Goal: Task Accomplishment & Management: Manage account settings

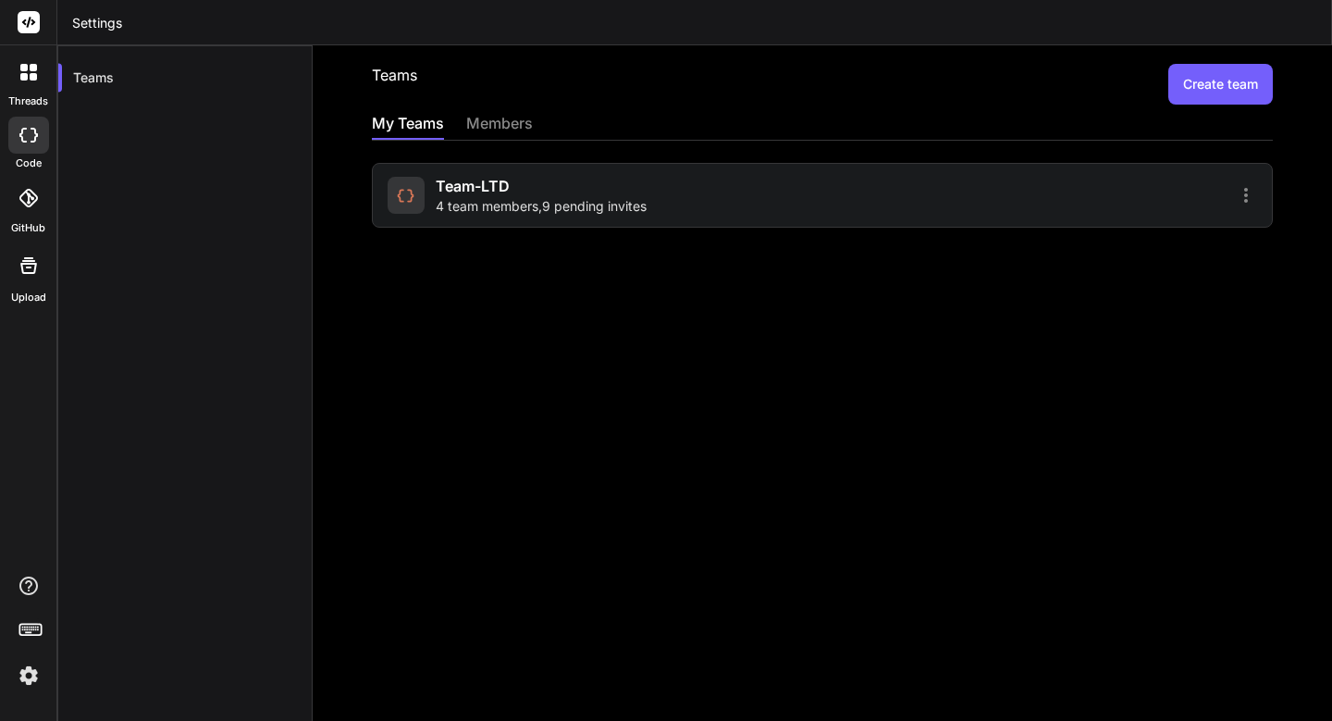
click at [533, 190] on div "Team-LTD 4 team members , 9 pending invites" at bounding box center [541, 195] width 211 height 41
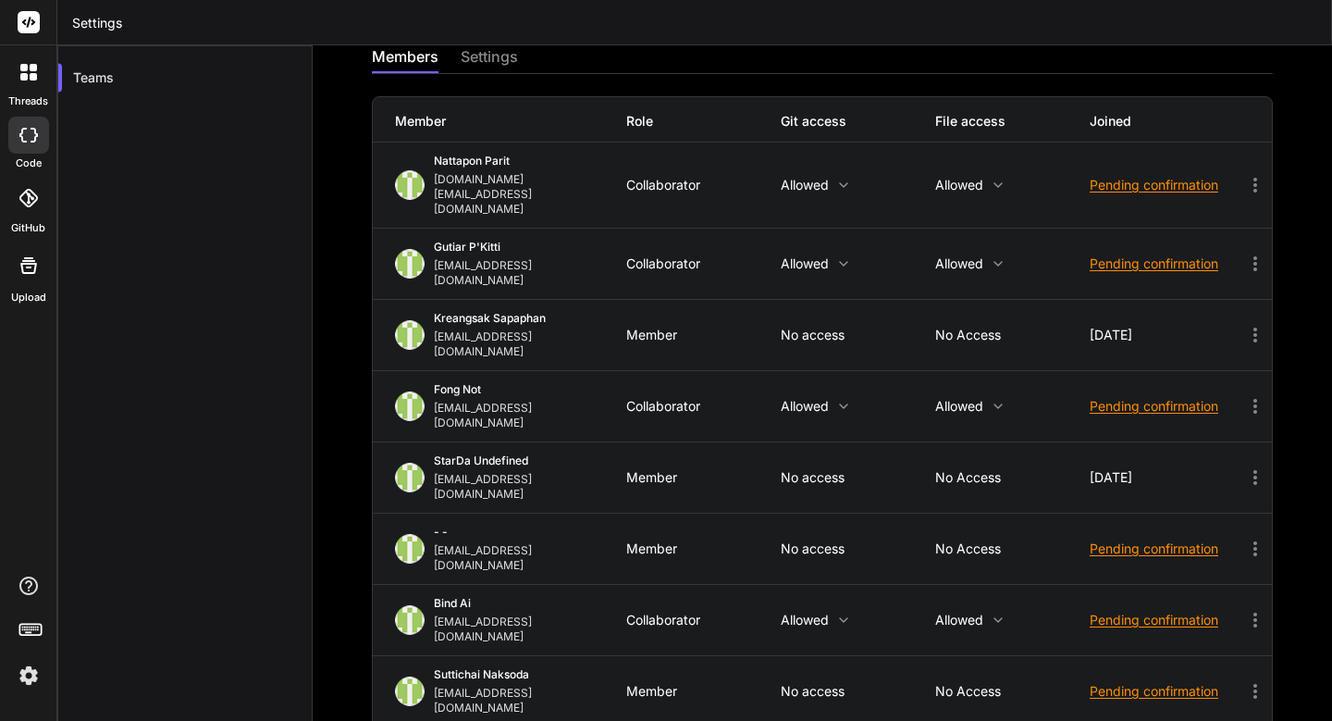
scroll to position [68, 0]
click at [1168, 537] on div "Pending confirmation" at bounding box center [1167, 546] width 154 height 19
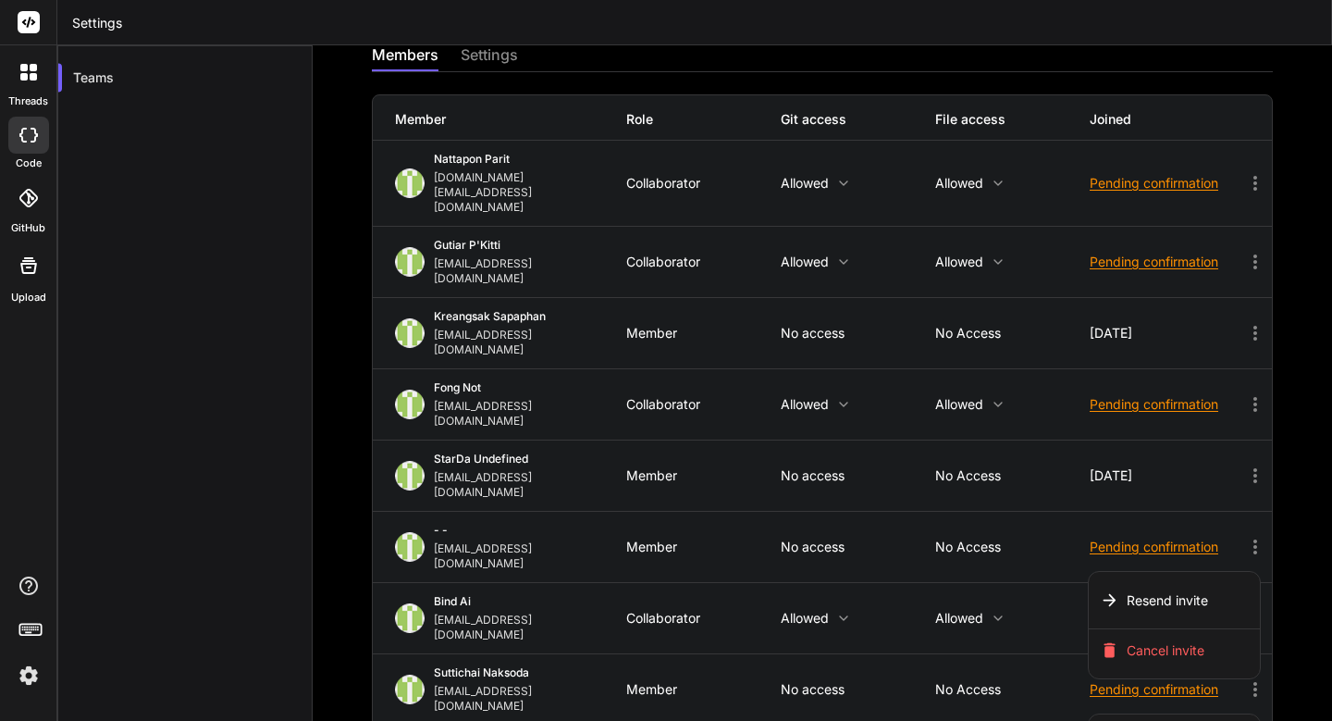
click at [1009, 451] on div at bounding box center [666, 360] width 1332 height 721
click at [1244, 536] on icon at bounding box center [1255, 547] width 22 height 22
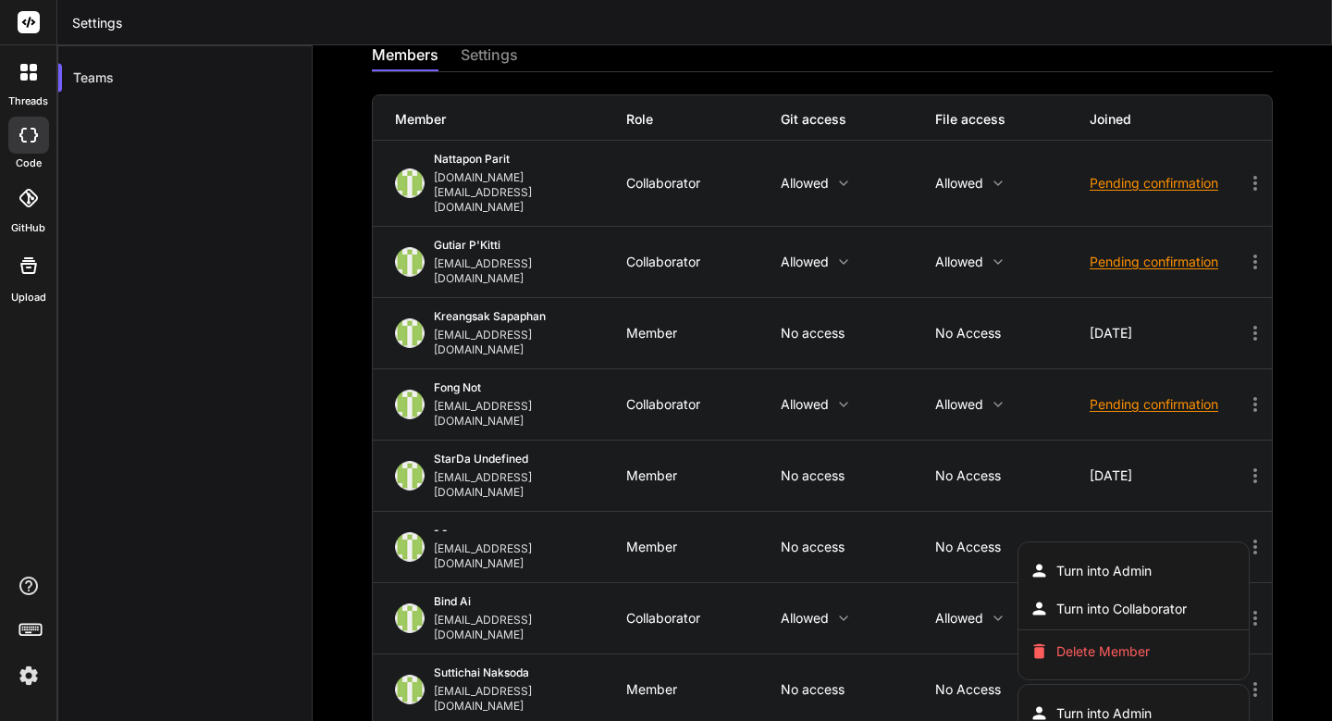
click at [856, 428] on div at bounding box center [666, 360] width 1332 height 721
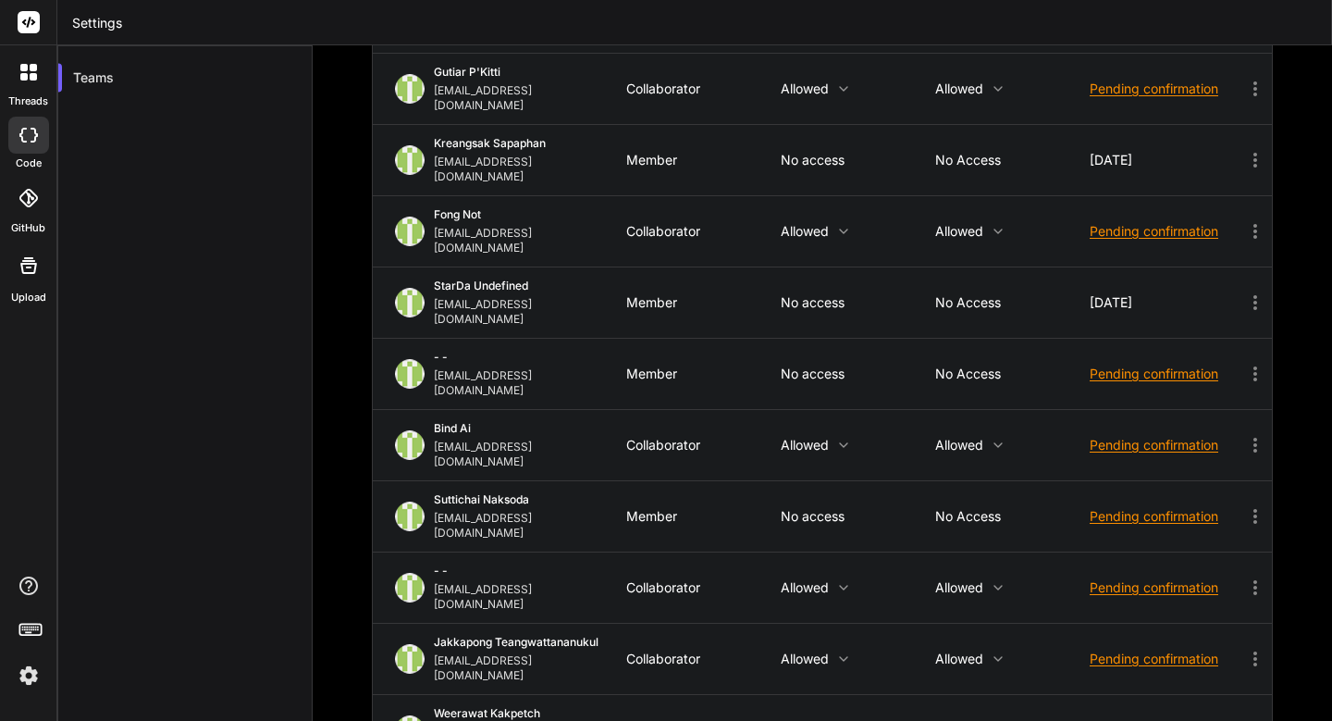
scroll to position [0, 0]
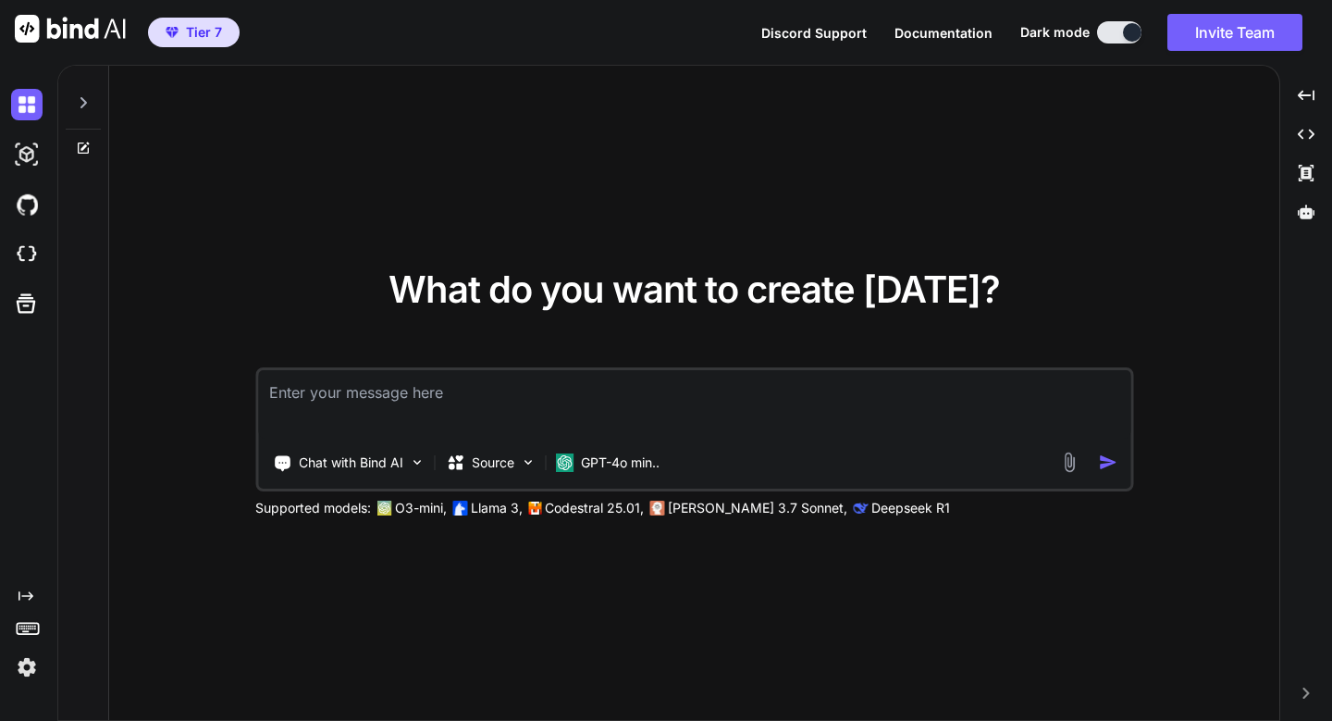
type textarea "x"
click at [653, 458] on p "GPT-4o min.." at bounding box center [620, 462] width 79 height 19
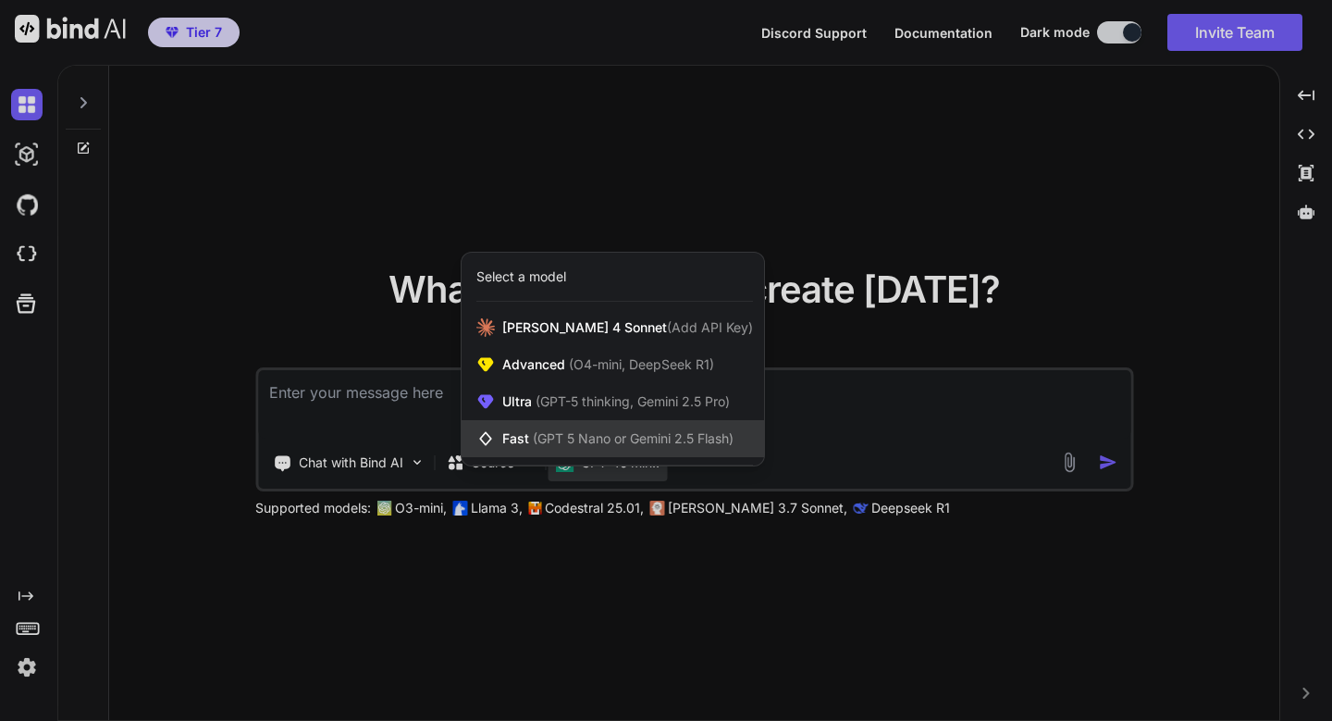
click at [654, 445] on span "(GPT 5 Nano or Gemini 2.5 Flash)" at bounding box center [633, 438] width 201 height 16
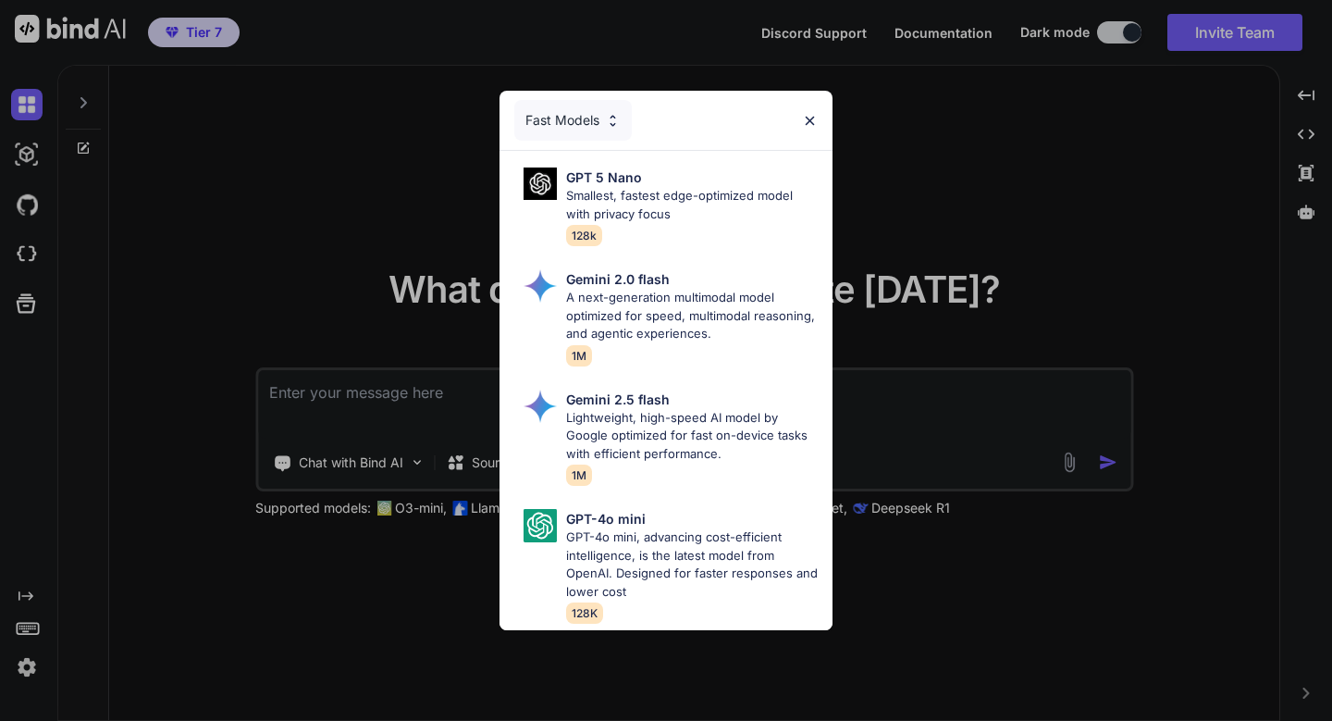
click at [1086, 133] on div "Fast Models GPT 5 Nano Smallest, fastest edge-optimized model with privacy focu…" at bounding box center [666, 360] width 1332 height 721
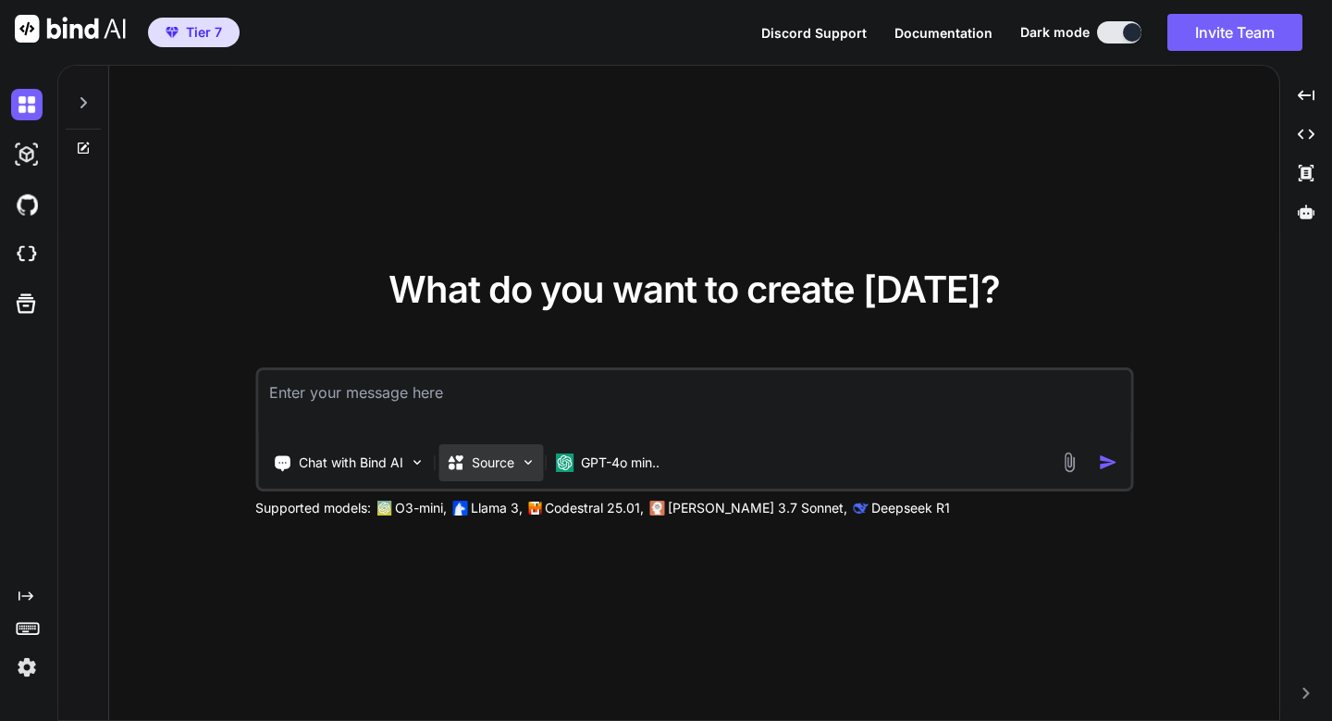
click at [500, 463] on p "Source" at bounding box center [493, 462] width 43 height 19
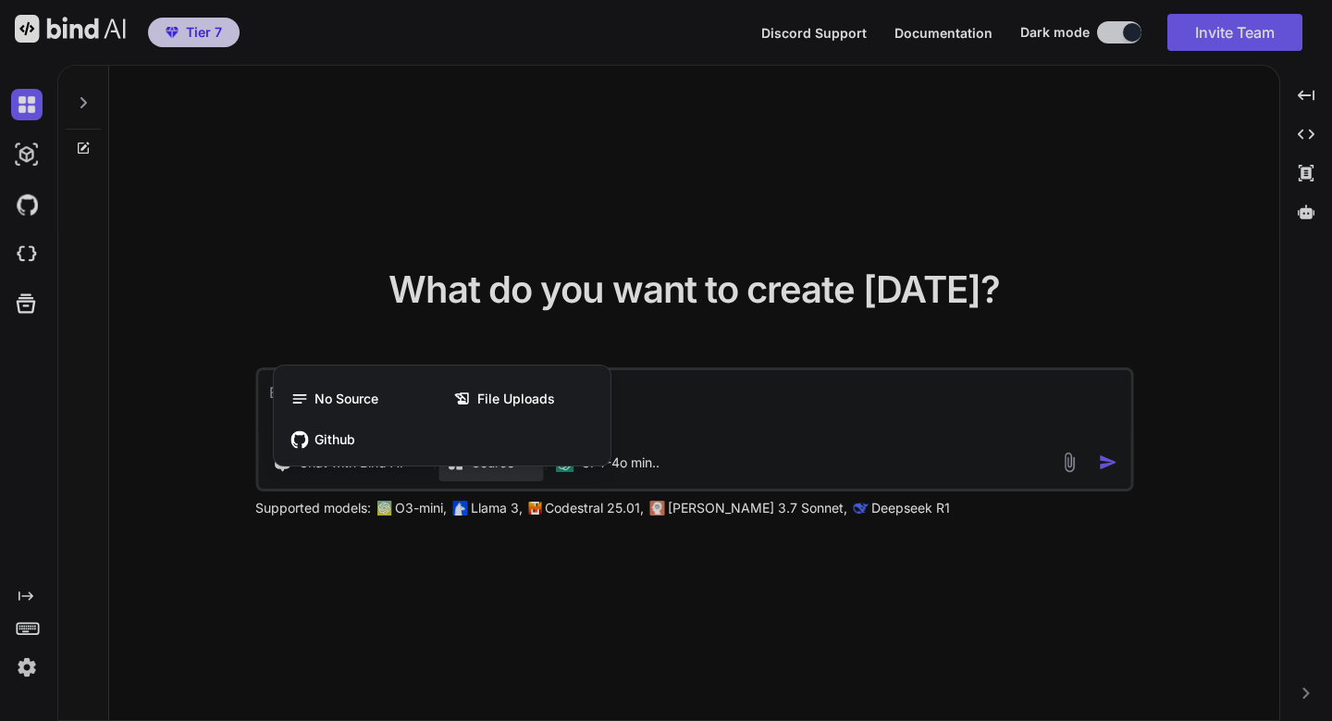
click at [857, 198] on div at bounding box center [666, 360] width 1332 height 721
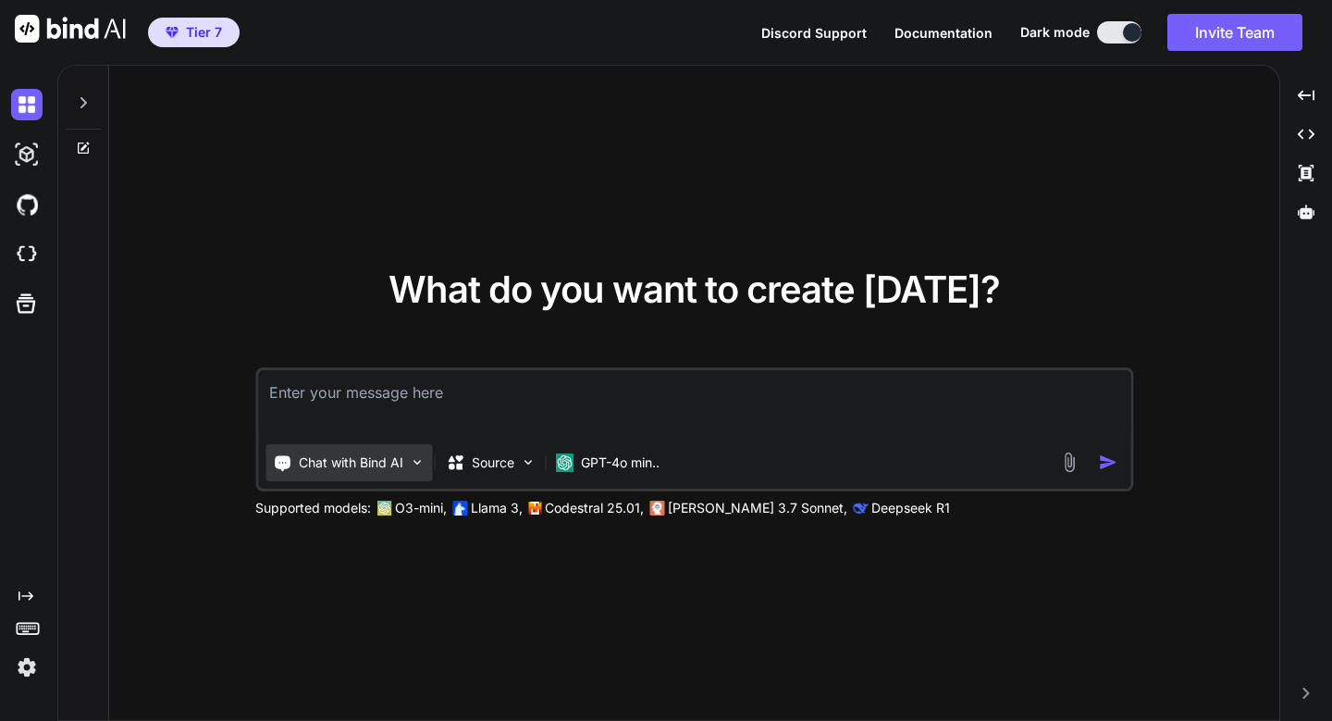
click at [408, 463] on div "Chat with Bind AI" at bounding box center [348, 462] width 167 height 37
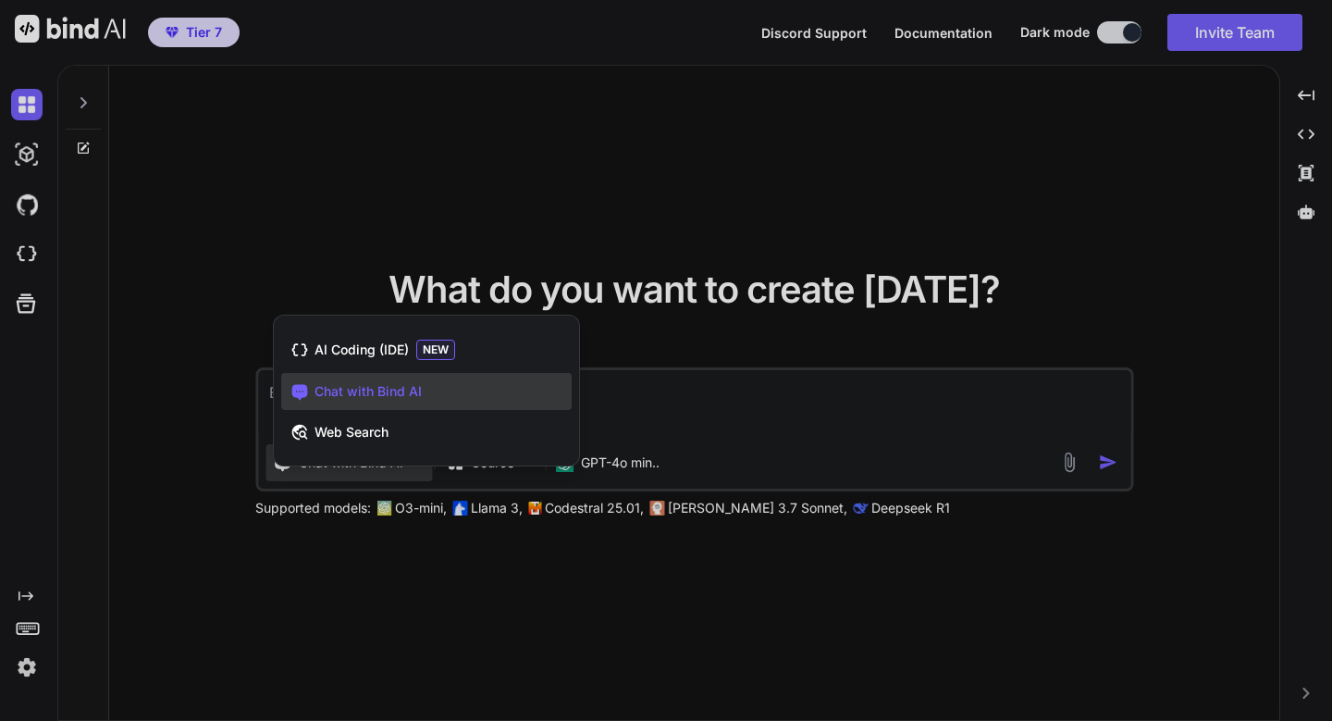
click at [801, 210] on div at bounding box center [666, 360] width 1332 height 721
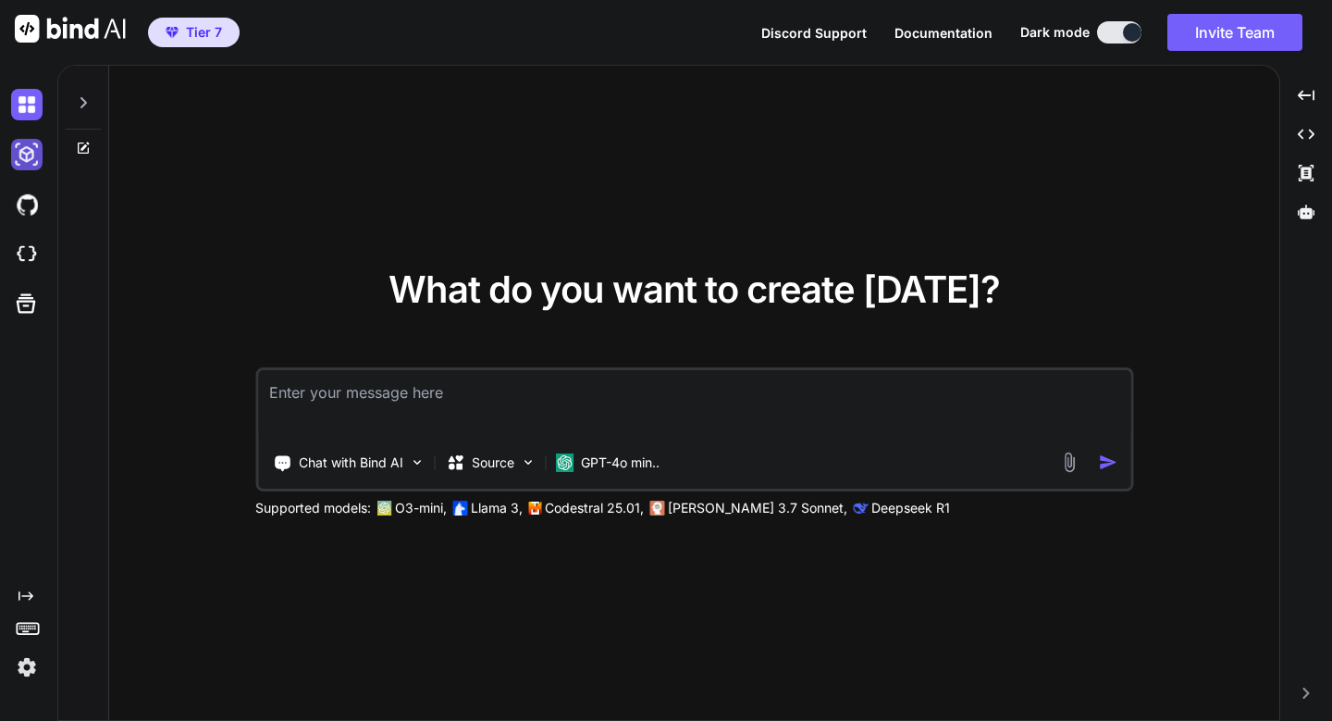
click at [31, 156] on img at bounding box center [26, 154] width 31 height 31
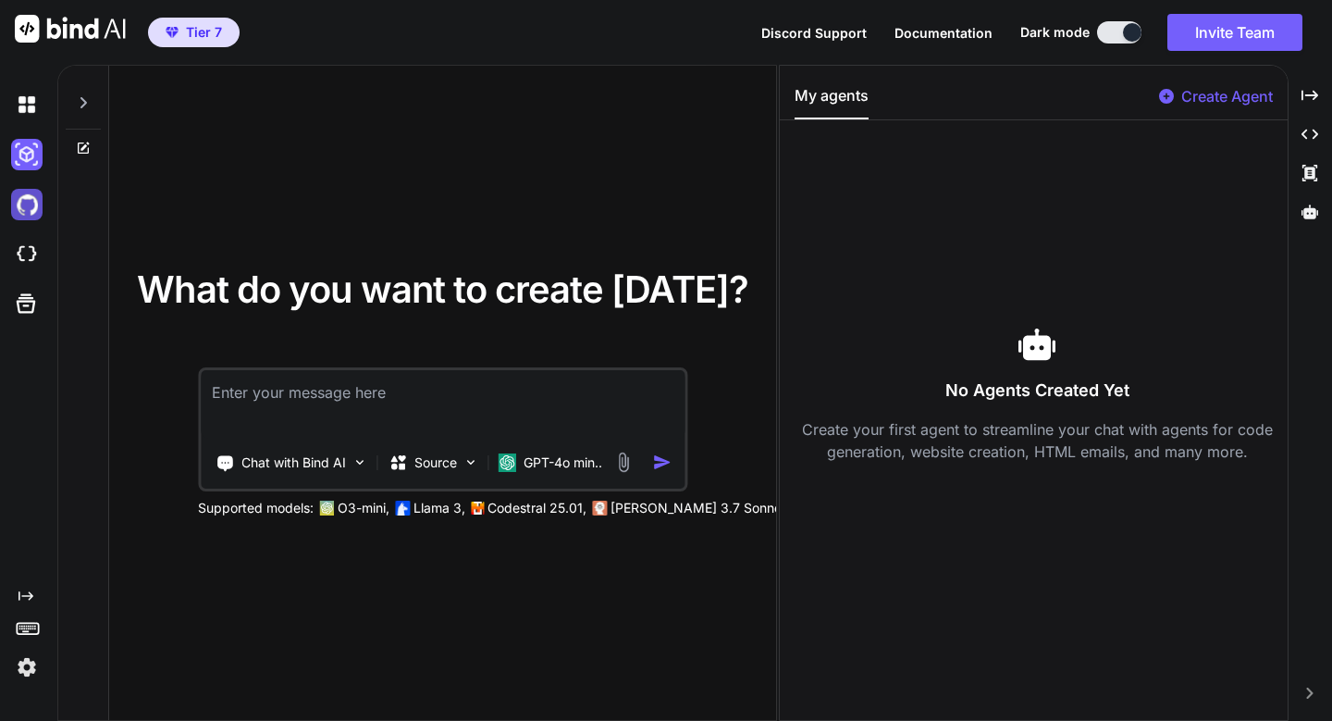
click at [23, 207] on img at bounding box center [26, 204] width 31 height 31
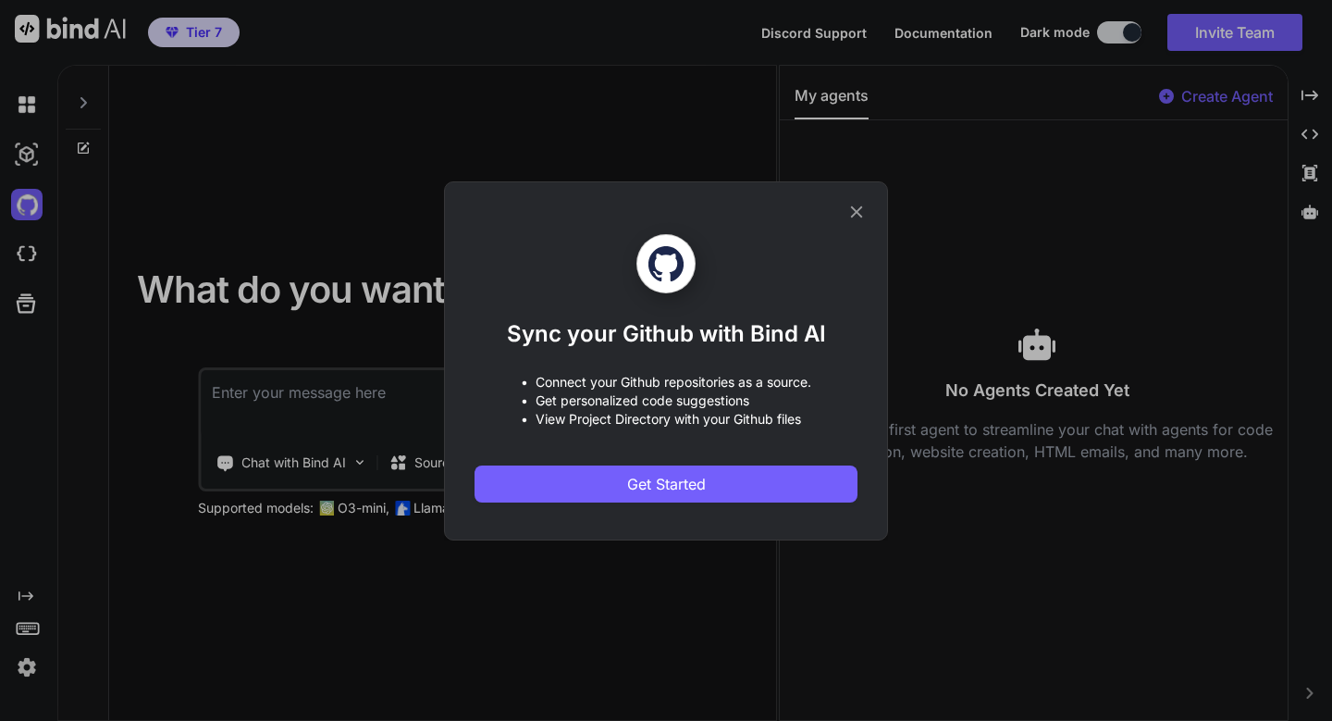
click at [861, 215] on icon at bounding box center [857, 211] width 12 height 12
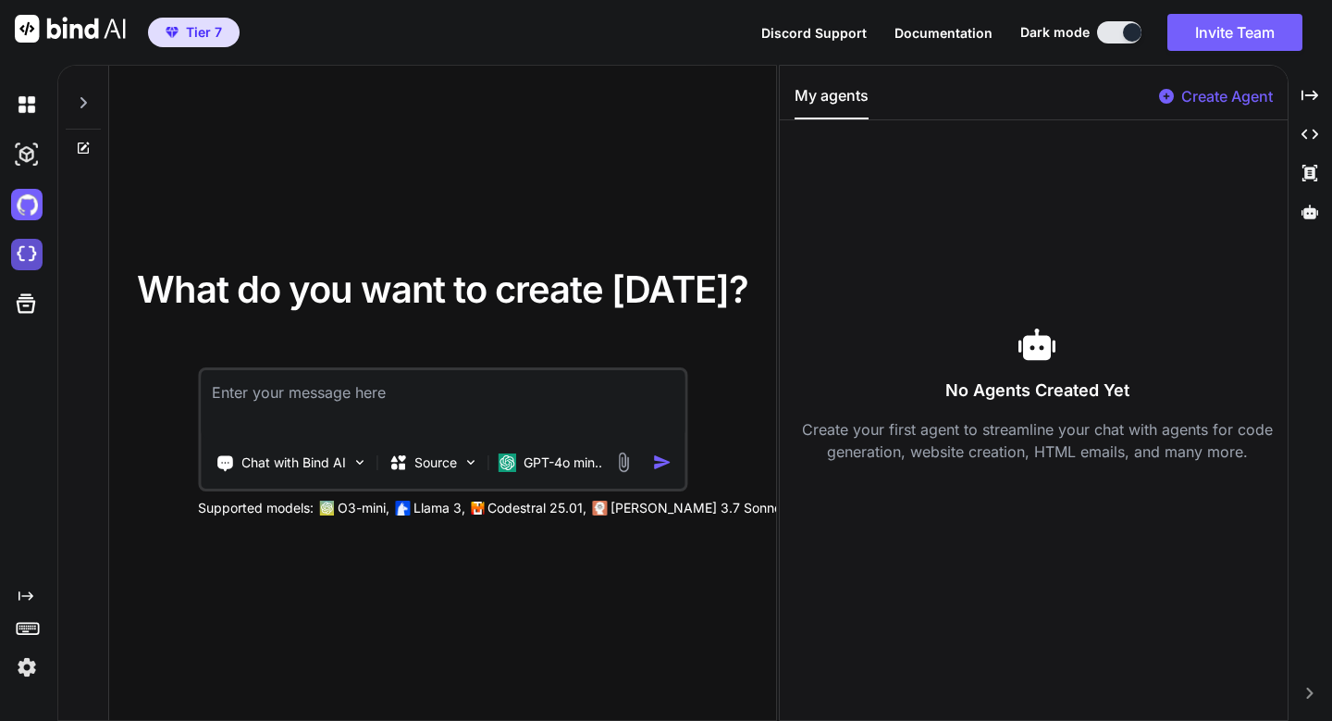
click at [26, 250] on img at bounding box center [26, 254] width 31 height 31
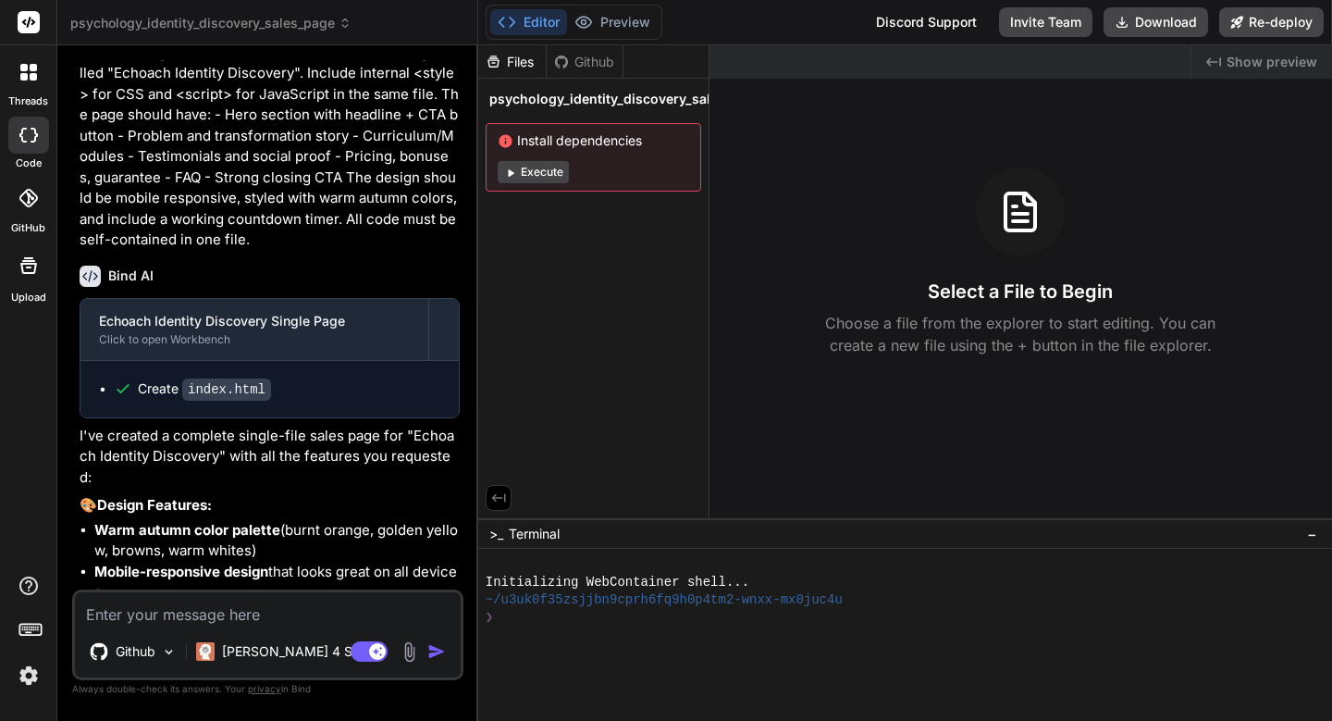
scroll to position [2841, 0]
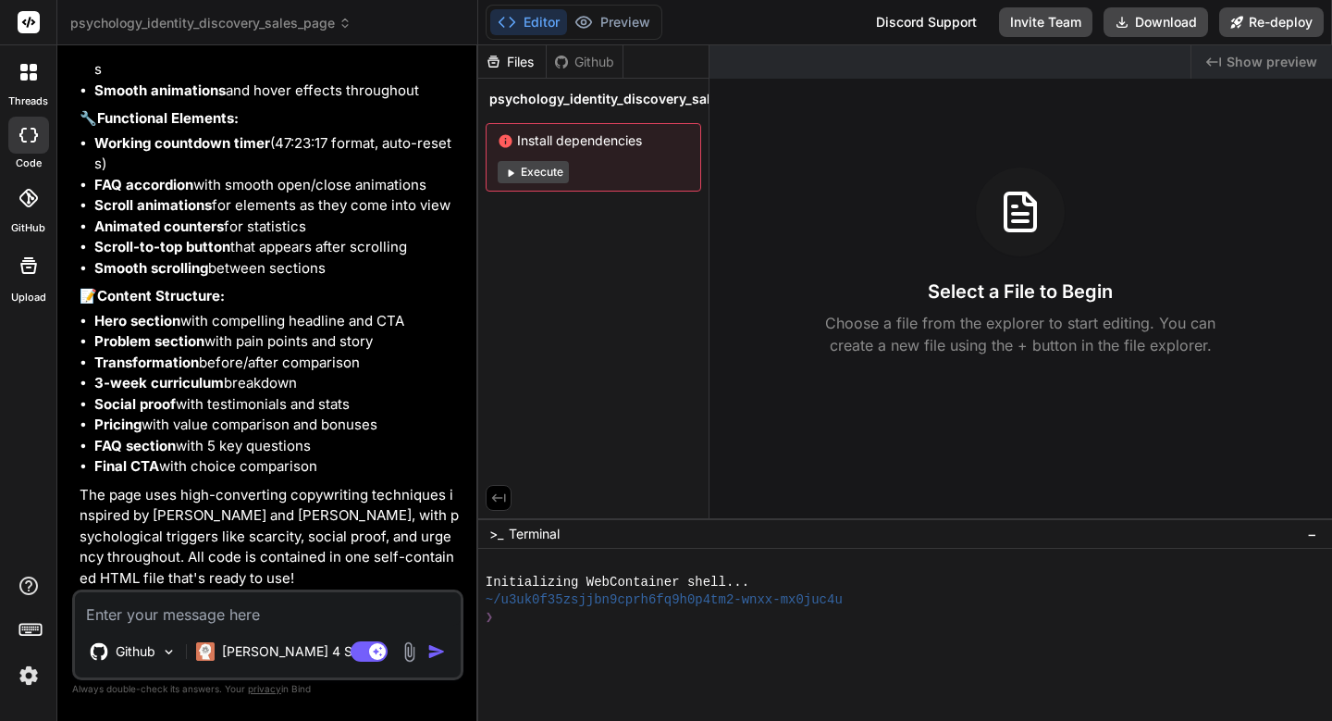
click at [27, 679] on img at bounding box center [28, 675] width 31 height 31
type textarea "x"
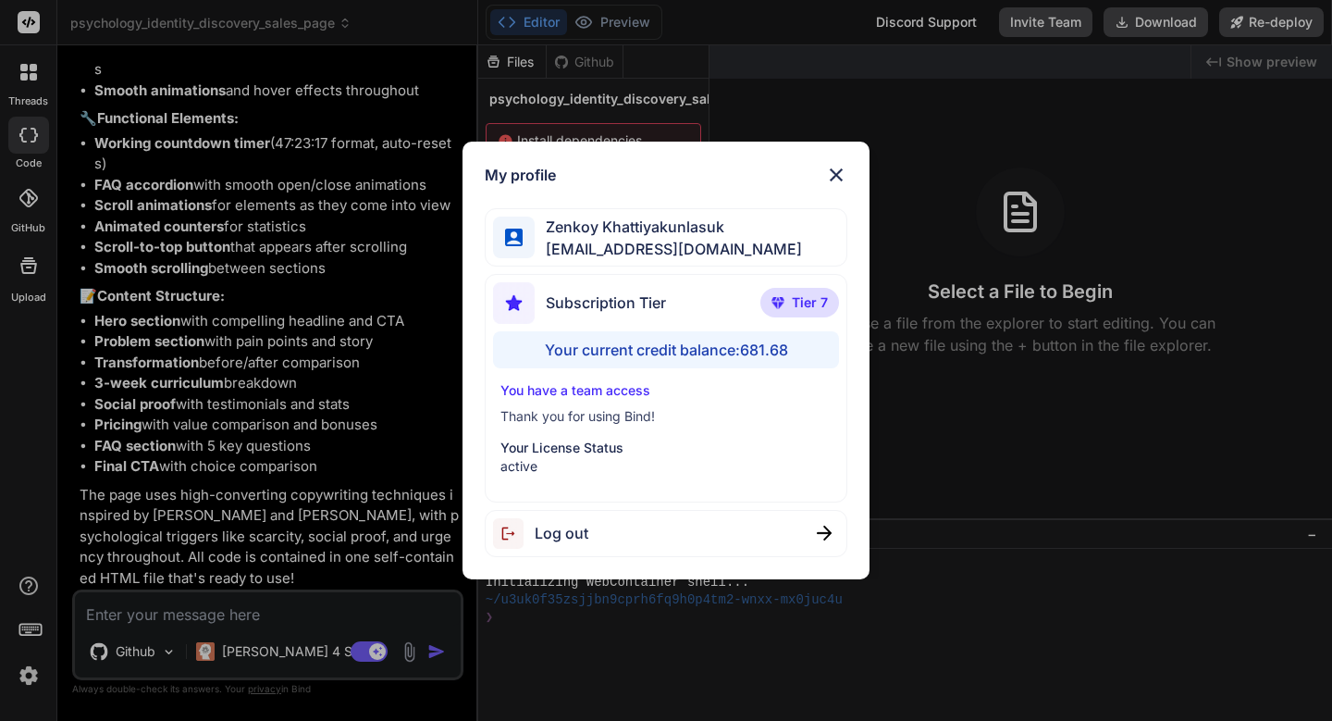
click at [833, 170] on img at bounding box center [836, 175] width 22 height 22
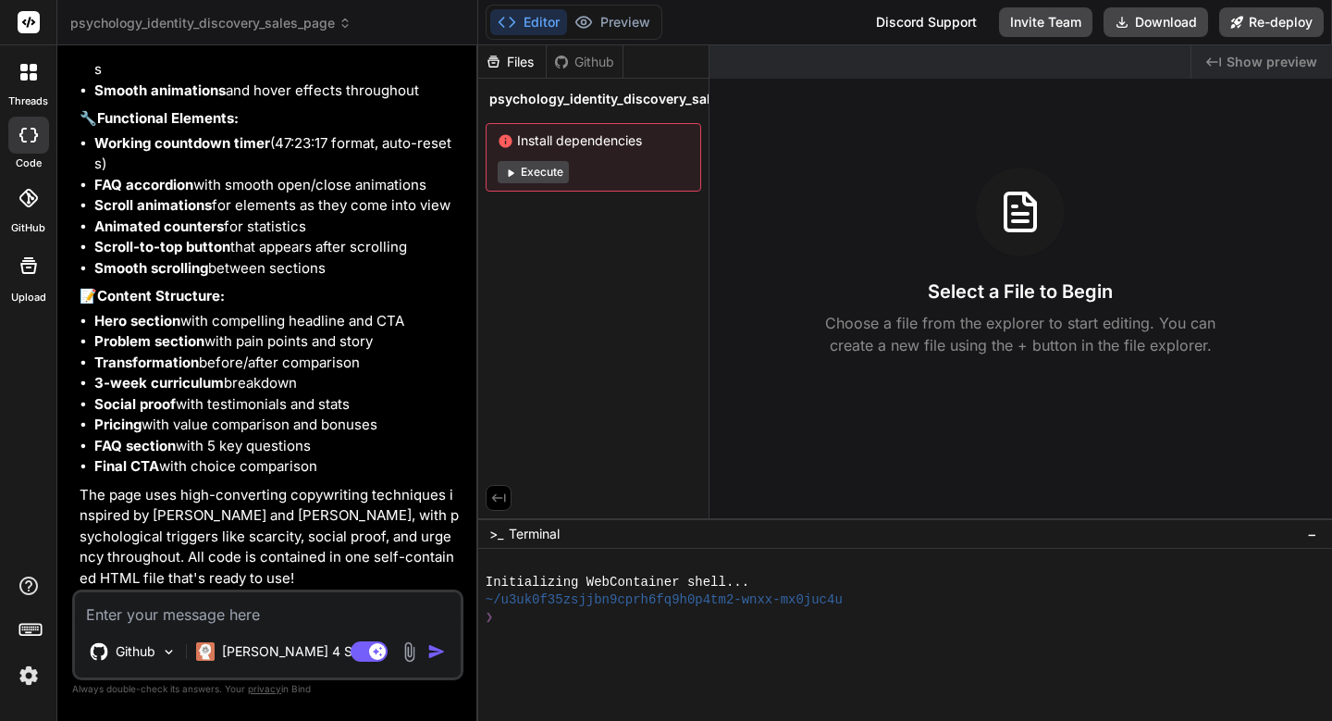
click at [31, 680] on img at bounding box center [28, 675] width 31 height 31
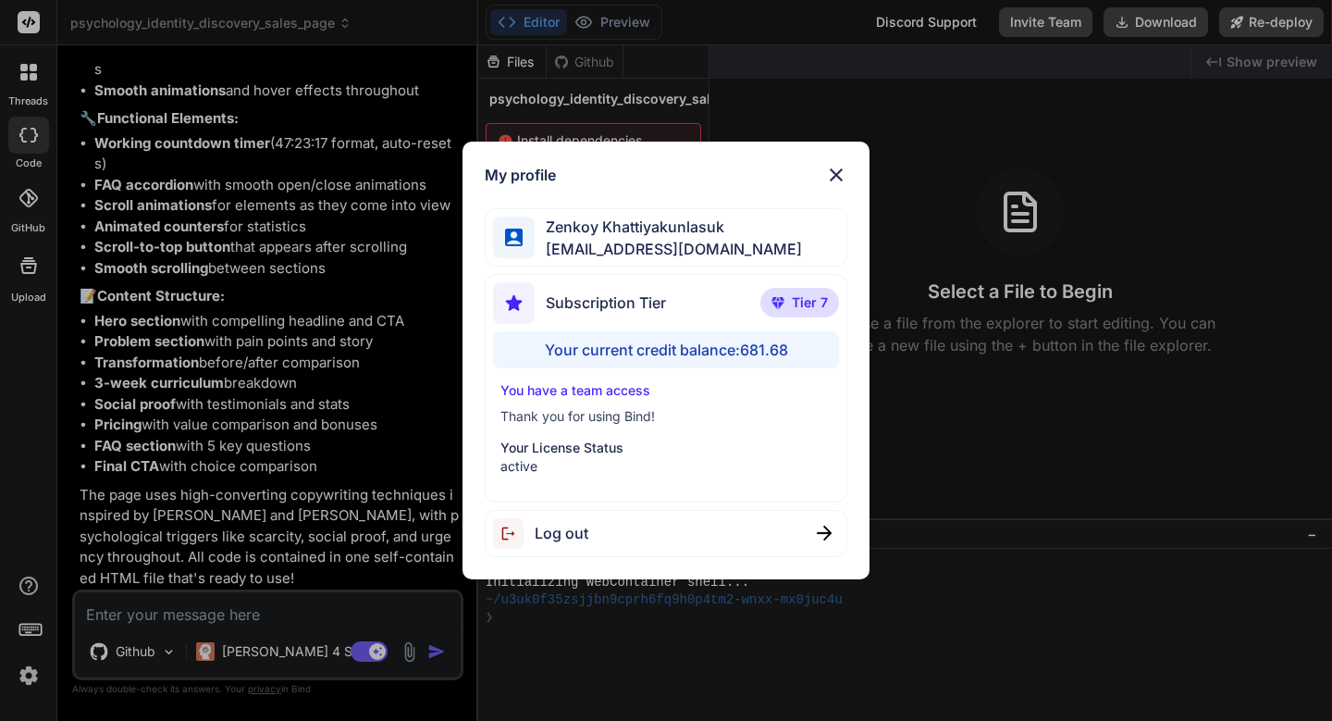
click at [841, 172] on img at bounding box center [836, 175] width 22 height 22
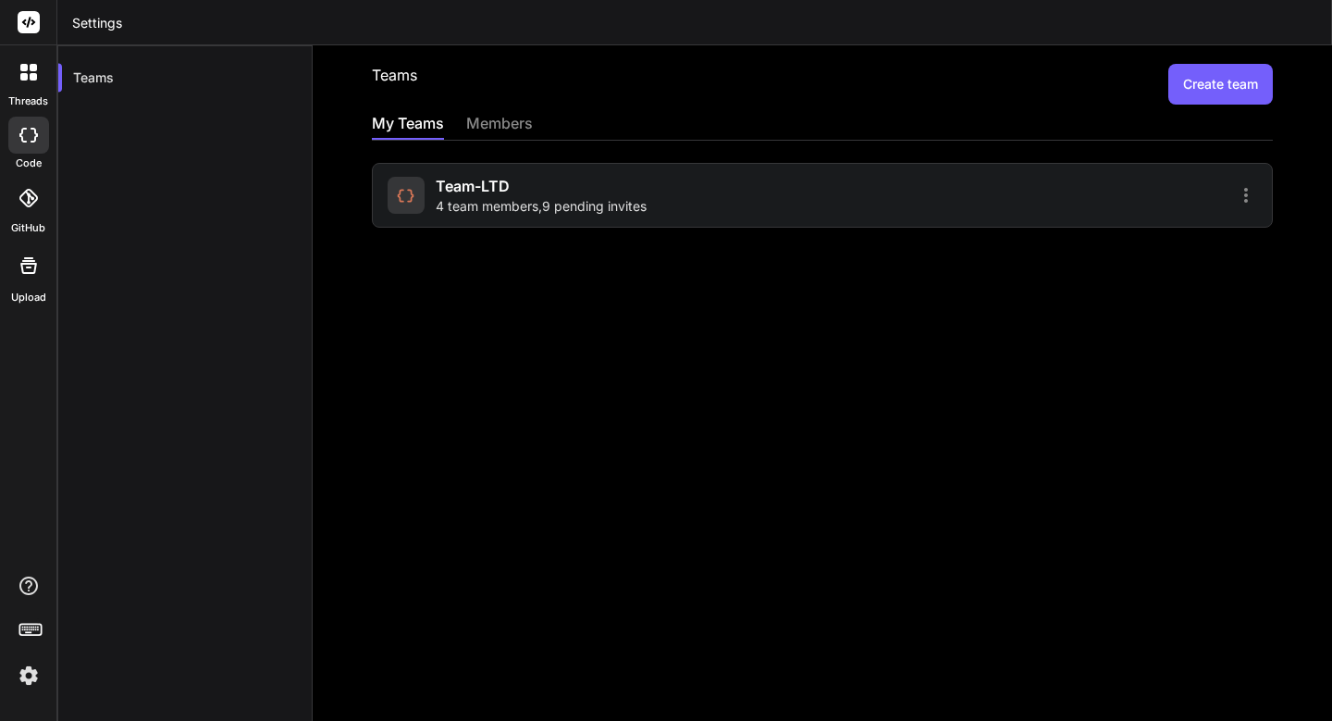
click at [453, 199] on span "4 team members , 9 pending invites" at bounding box center [541, 206] width 211 height 19
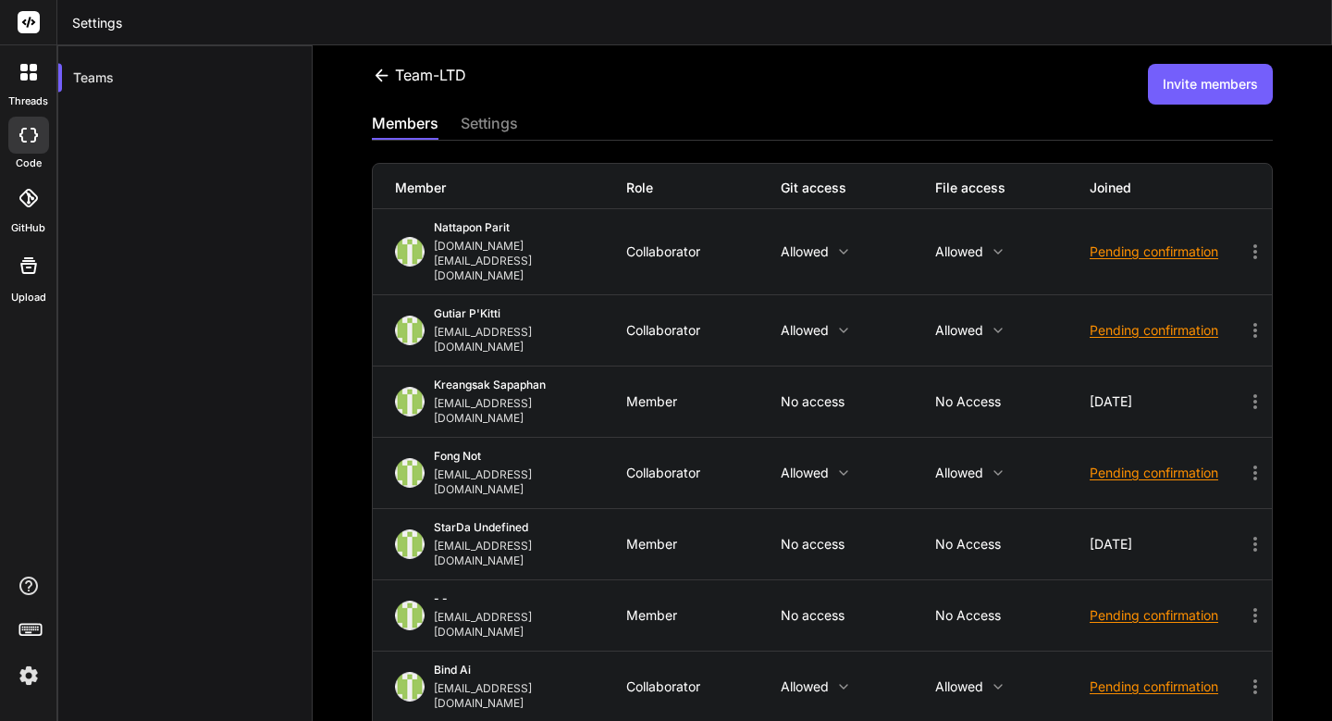
click at [444, 591] on span "- -" at bounding box center [441, 598] width 14 height 14
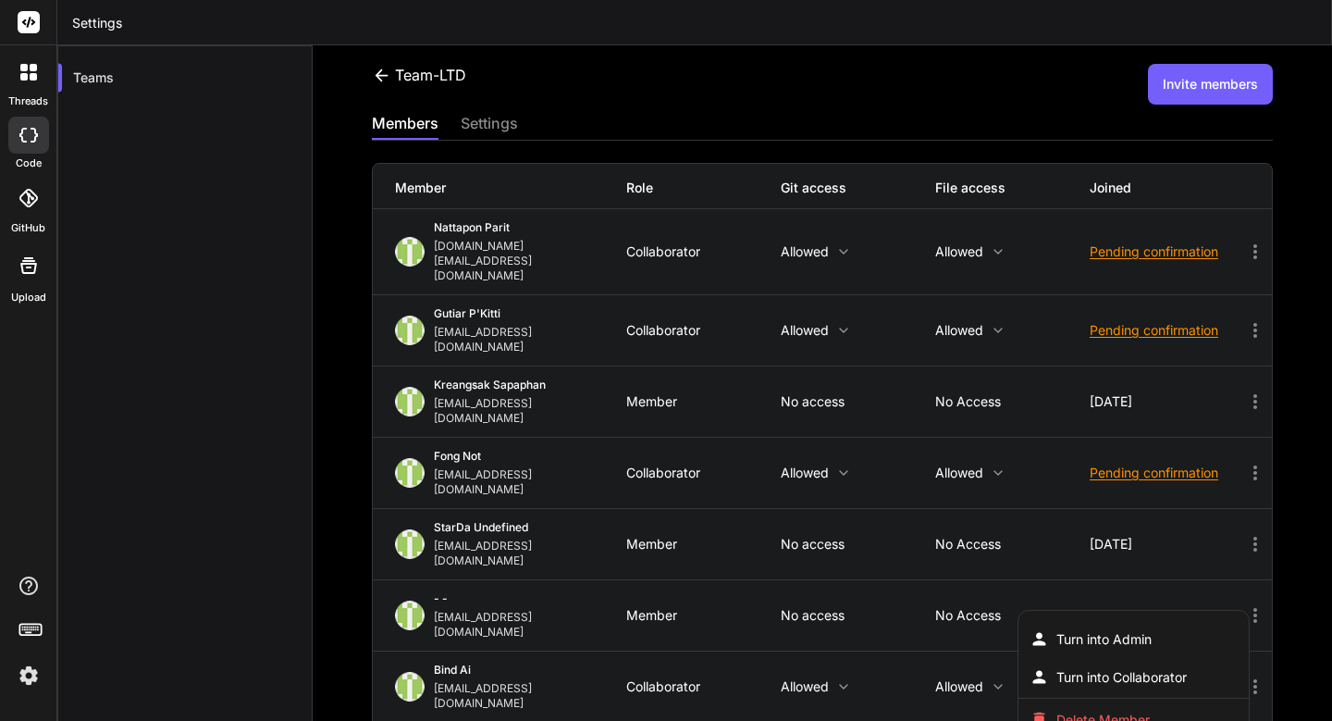
click at [515, 639] on div at bounding box center [666, 360] width 1332 height 721
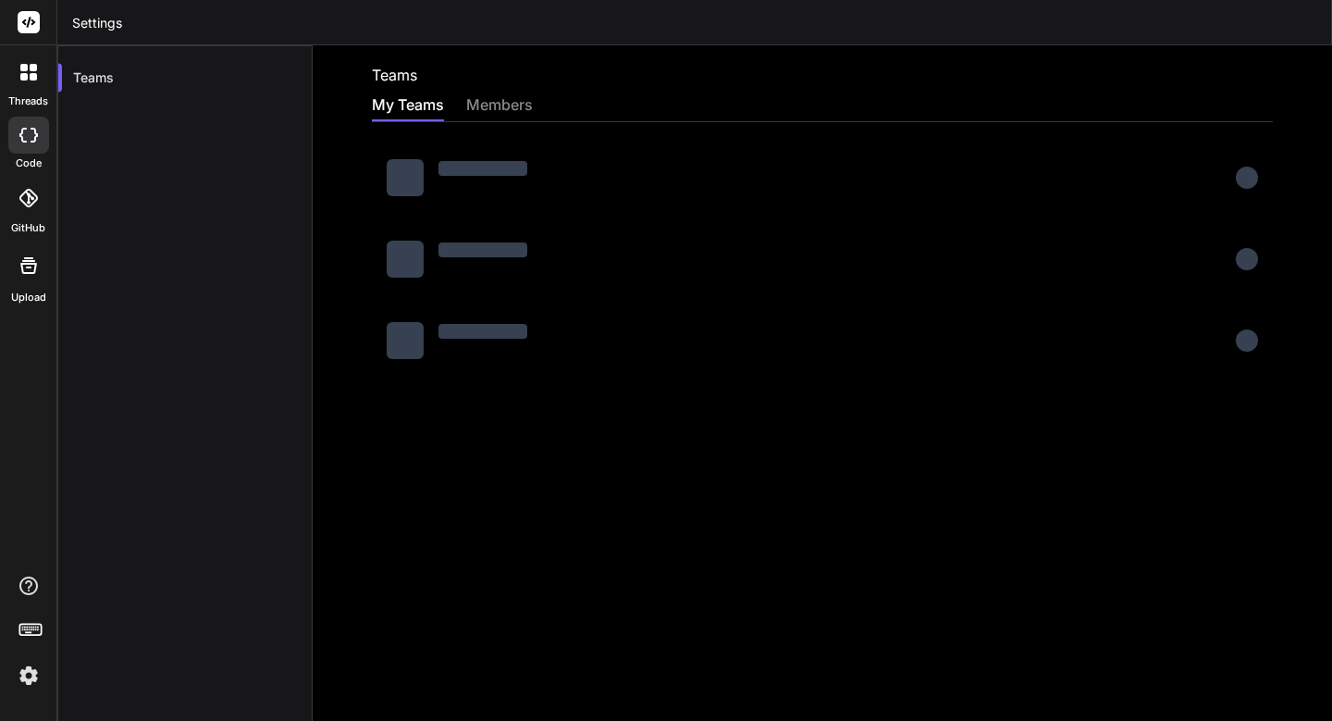
click at [520, 103] on div "members" at bounding box center [499, 106] width 67 height 26
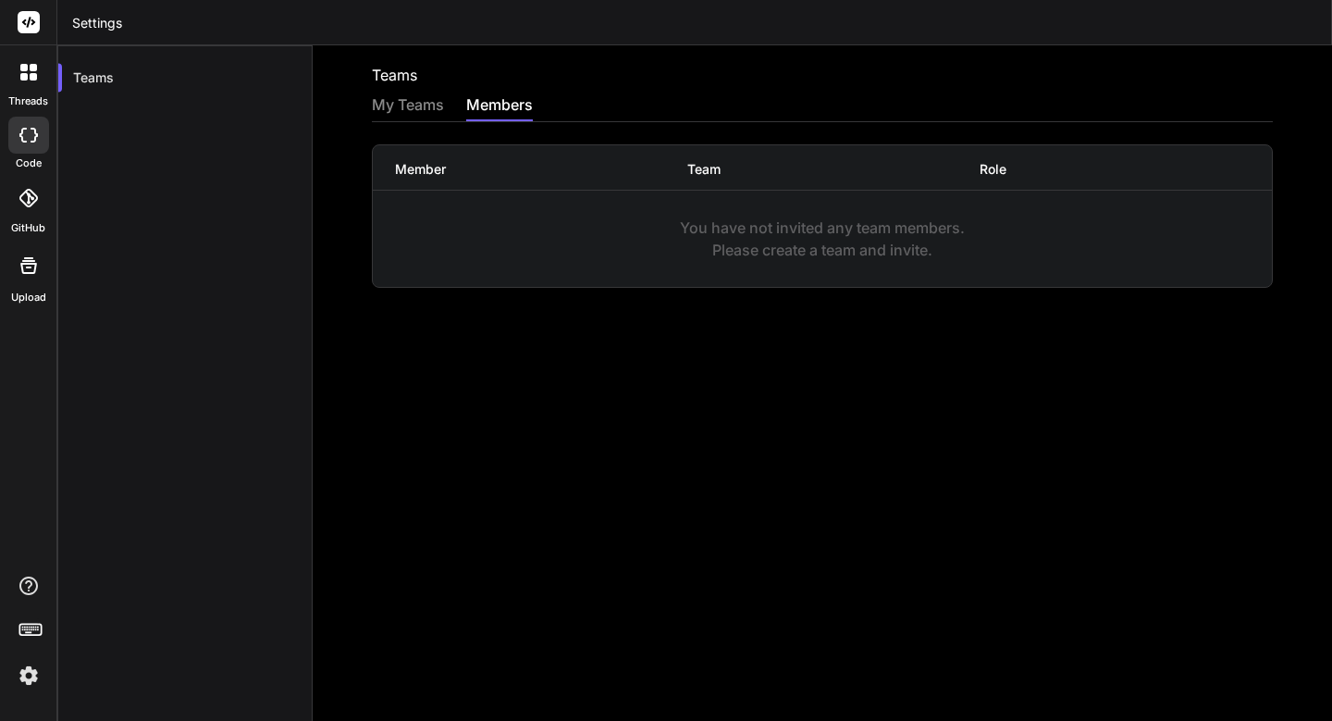
click at [415, 104] on div "My Teams" at bounding box center [408, 106] width 72 height 26
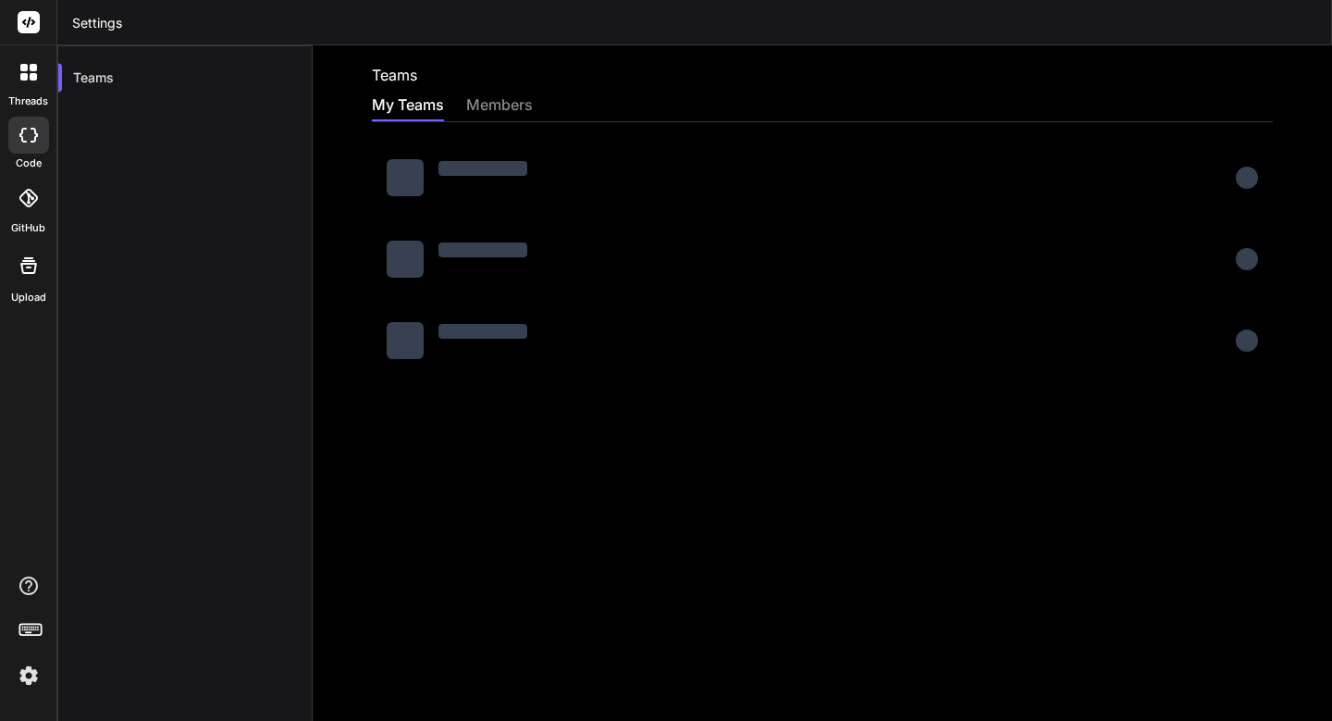
click at [437, 185] on div at bounding box center [457, 177] width 141 height 37
click at [396, 185] on div at bounding box center [405, 177] width 37 height 37
click at [185, 79] on div "Teams" at bounding box center [184, 77] width 253 height 41
click at [489, 102] on div "members" at bounding box center [499, 106] width 67 height 26
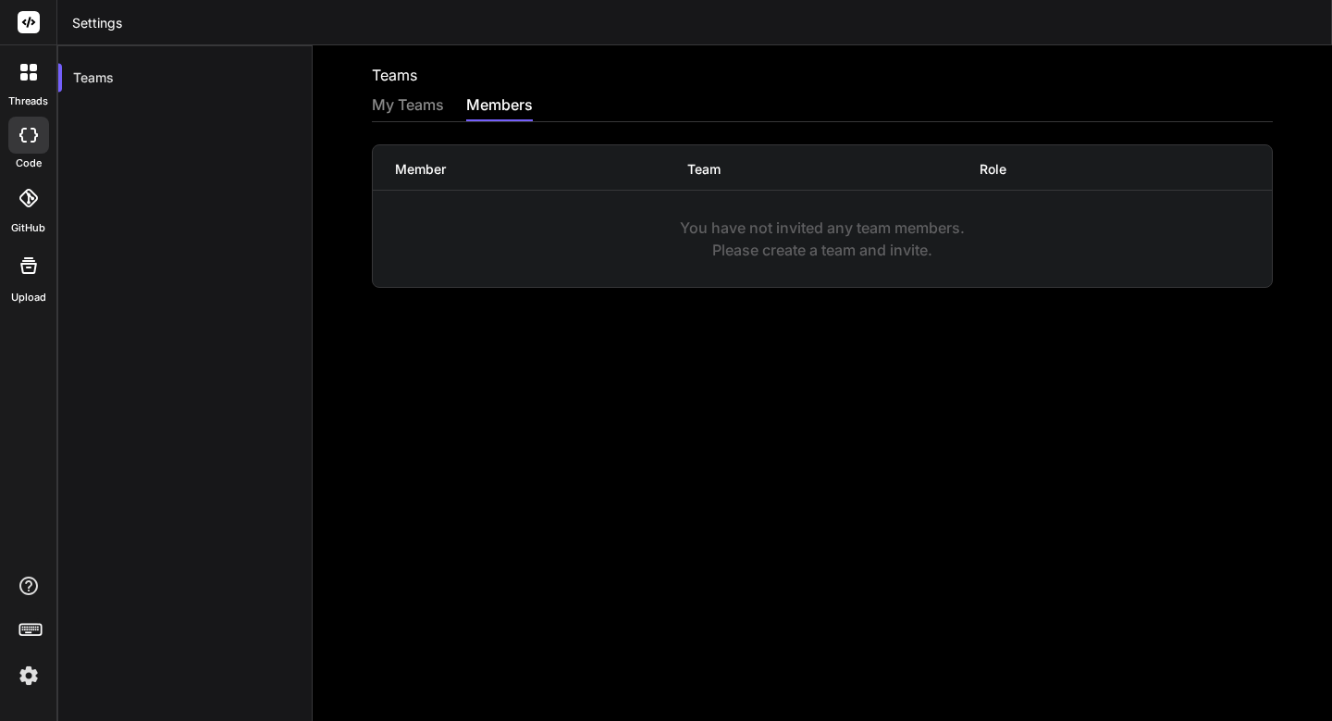
click at [413, 105] on div "My Teams" at bounding box center [408, 106] width 72 height 26
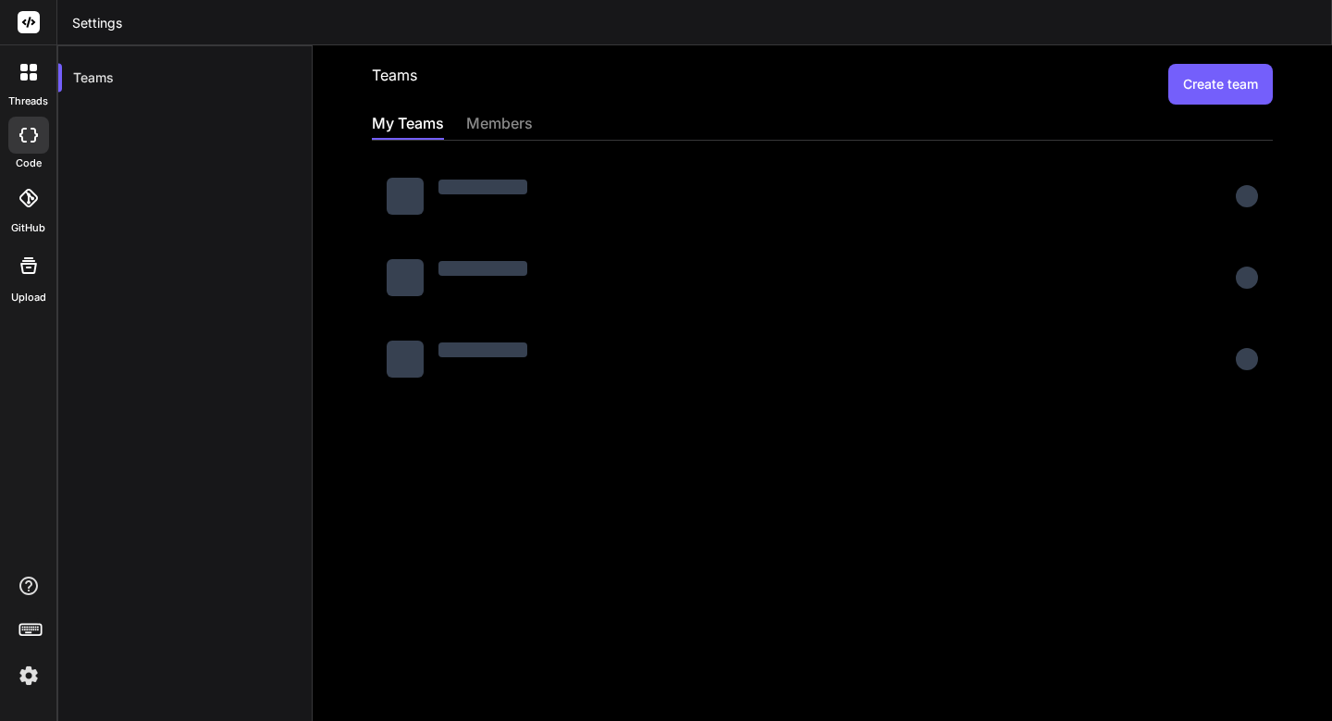
click at [401, 207] on div at bounding box center [405, 196] width 37 height 37
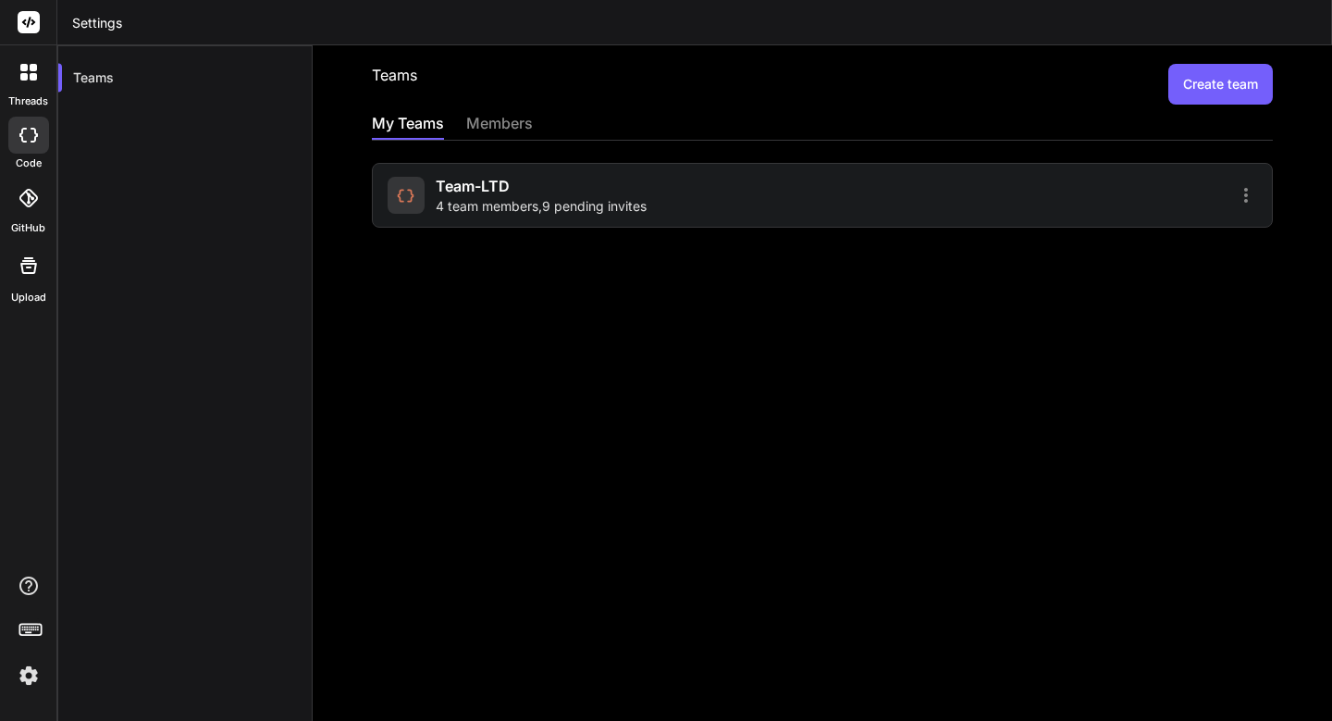
click at [406, 187] on icon at bounding box center [405, 195] width 19 height 19
